Goal: Check status: Check status

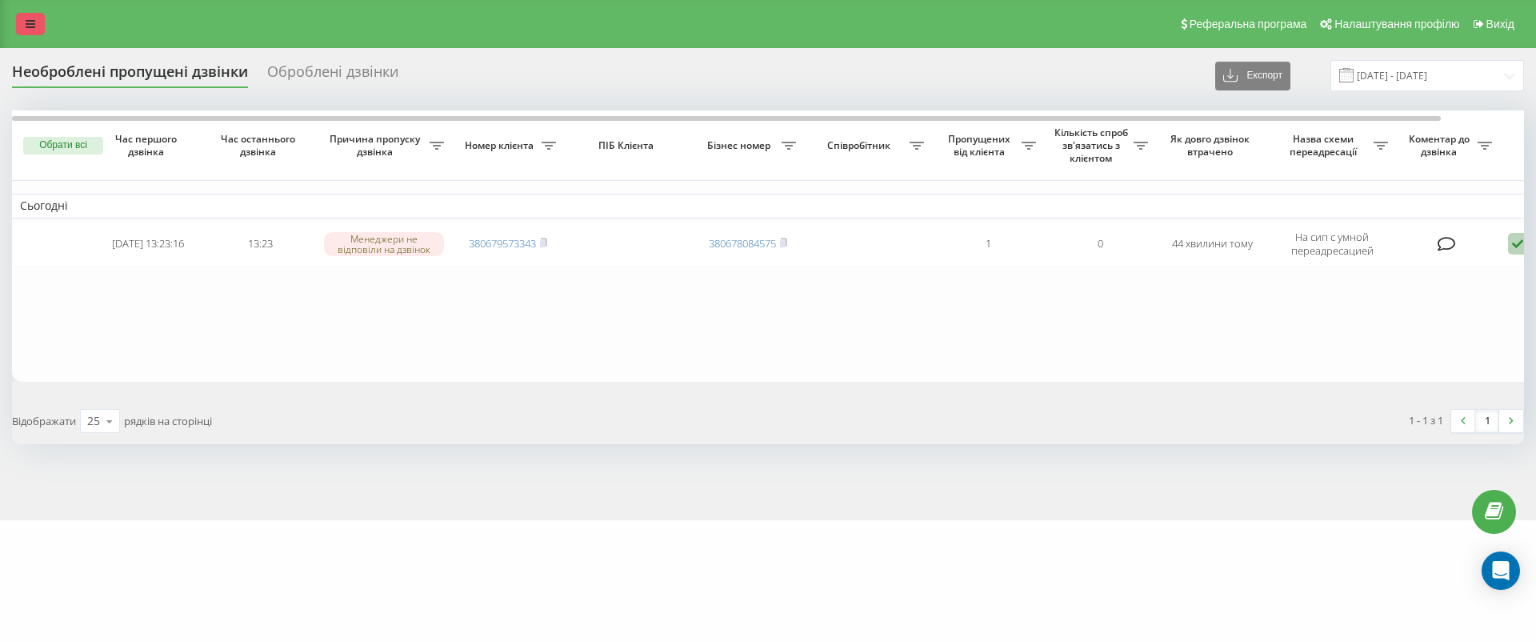
click at [24, 22] on link at bounding box center [30, 24] width 29 height 22
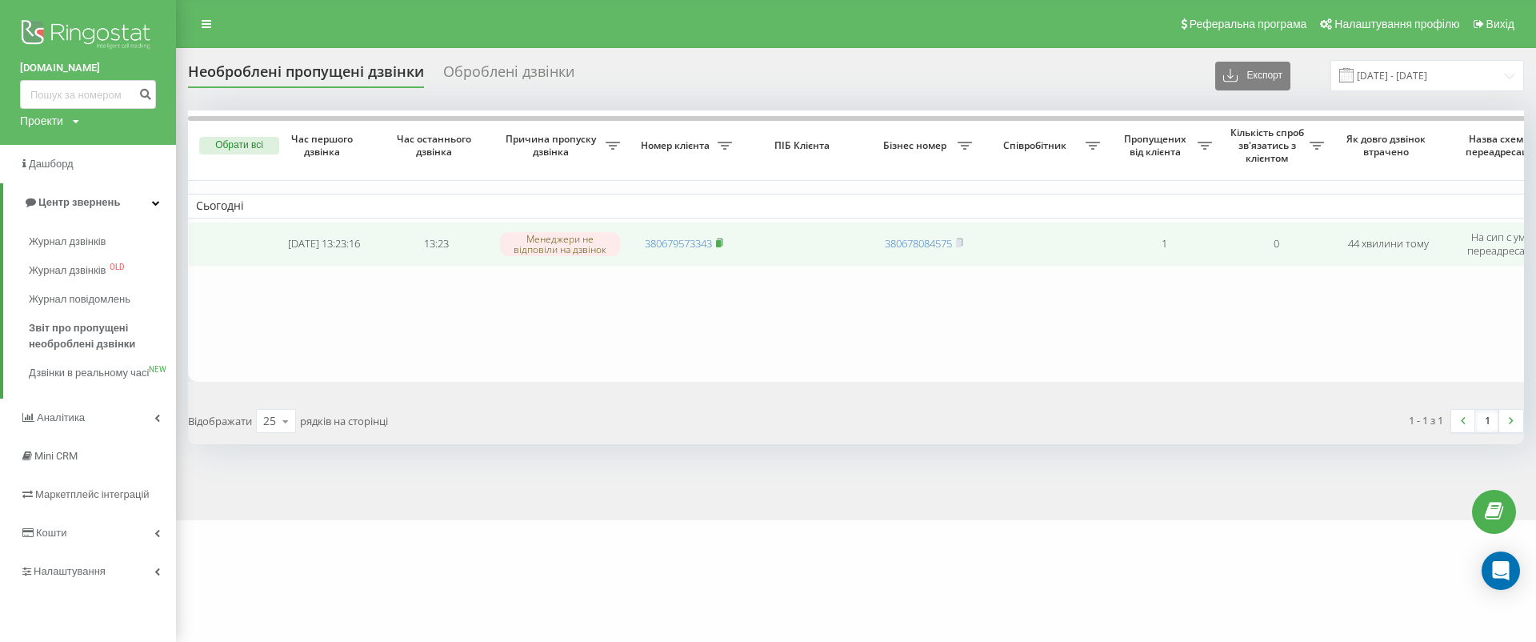
click at [723, 245] on icon at bounding box center [719, 243] width 7 height 10
